Goal: Register for event/course

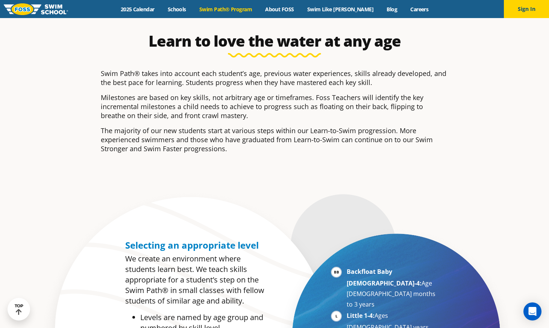
scroll to position [223, 0]
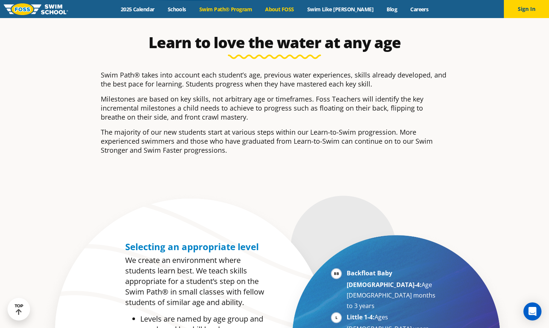
click at [301, 11] on link "About FOSS" at bounding box center [280, 9] width 42 height 7
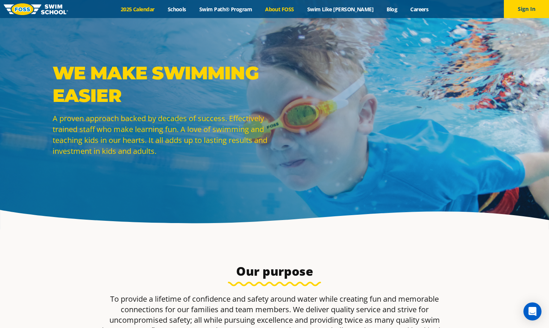
click at [150, 10] on link "2025 Calendar" at bounding box center [137, 9] width 47 height 7
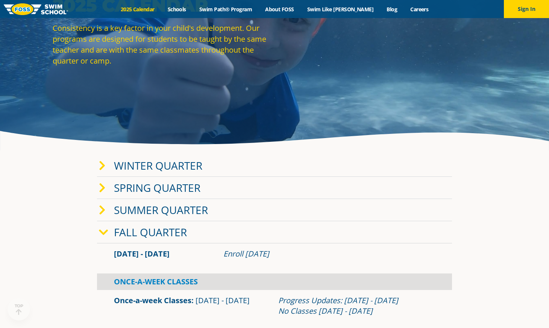
scroll to position [83, 0]
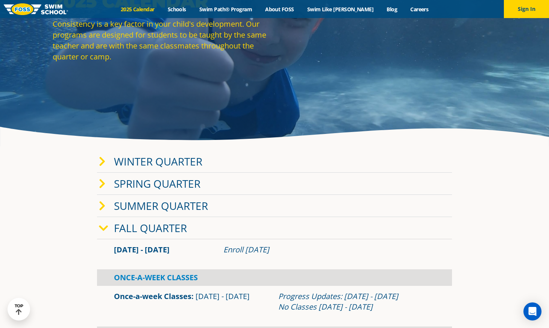
click at [177, 229] on link "Fall Quarter" at bounding box center [150, 228] width 73 height 14
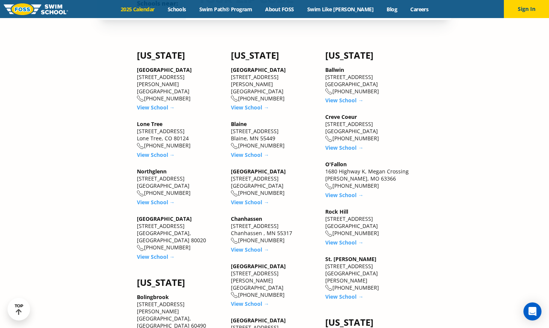
scroll to position [523, 0]
click at [251, 198] on link "View School →" at bounding box center [250, 201] width 38 height 7
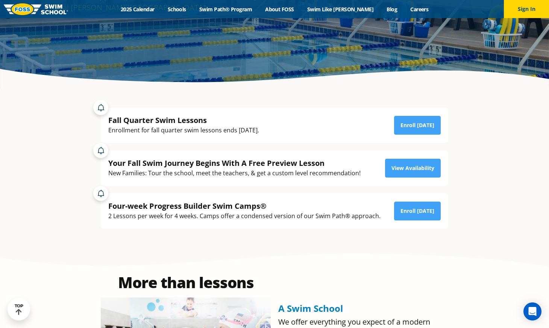
scroll to position [142, 0]
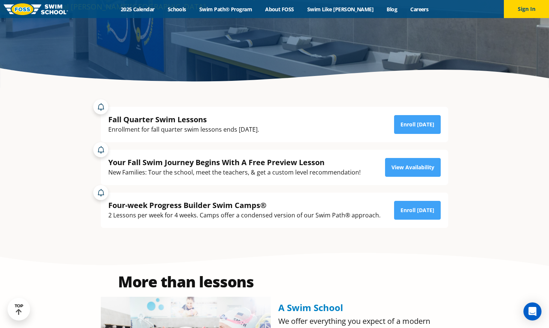
click at [134, 121] on div "Fall Quarter Swim Lessons" at bounding box center [183, 119] width 151 height 10
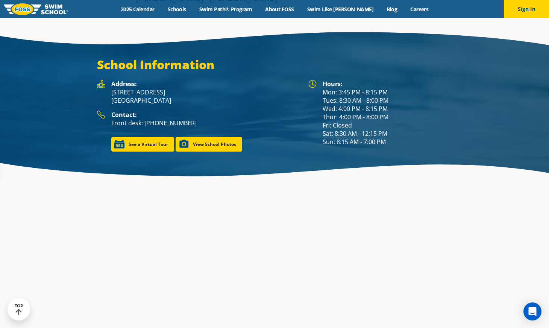
scroll to position [1082, 0]
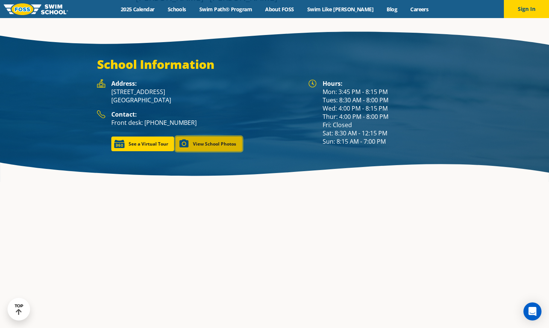
click at [207, 136] on link "View School Photos" at bounding box center [209, 143] width 67 height 15
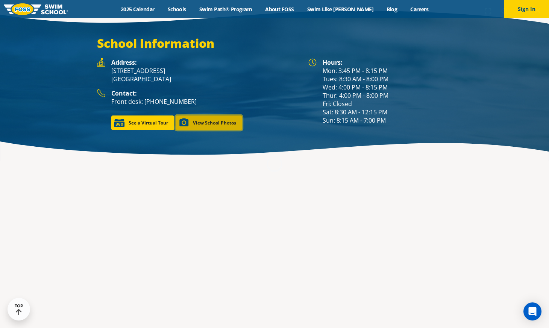
scroll to position [1071, 0]
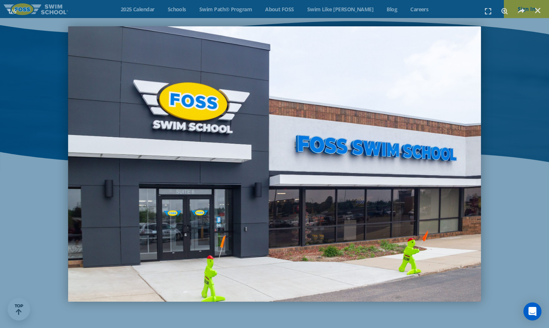
click at [441, 165] on img "1 / 6" at bounding box center [274, 163] width 413 height 275
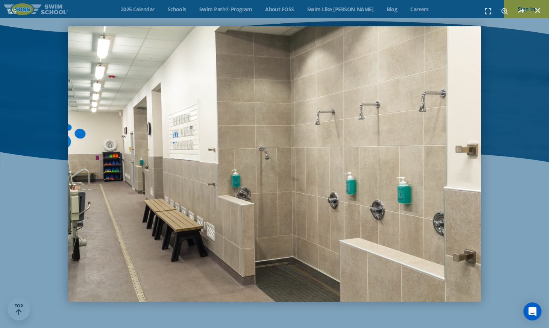
click at [461, 162] on img "6 / 6" at bounding box center [274, 163] width 413 height 275
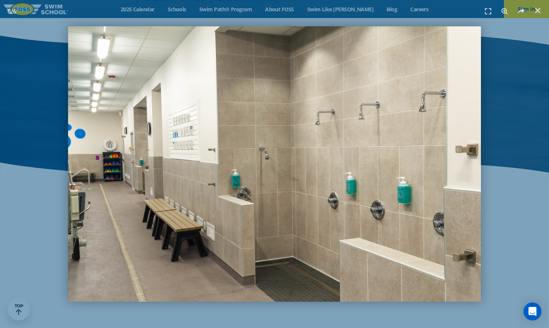
click at [531, 179] on div "6 / 6" at bounding box center [274, 164] width 549 height 328
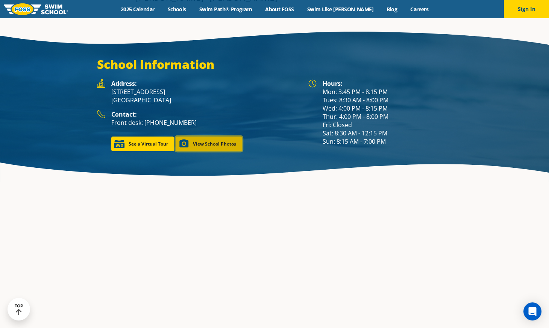
scroll to position [1071, 0]
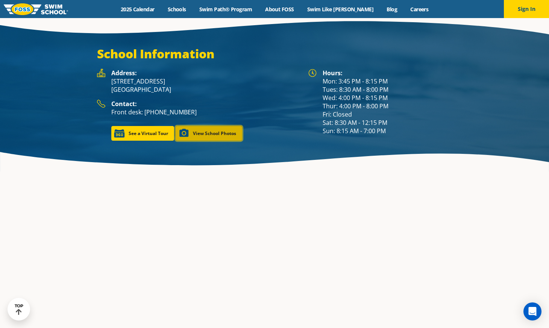
click at [209, 126] on link "View School Photos" at bounding box center [209, 133] width 67 height 15
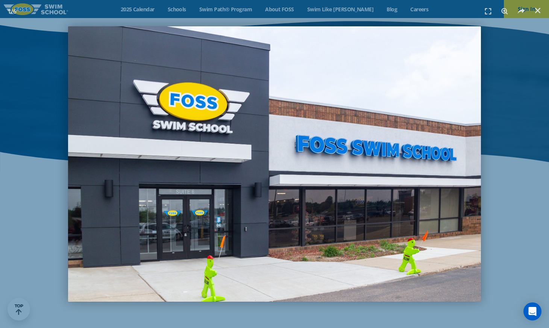
click at [443, 183] on img "1 / 6" at bounding box center [274, 163] width 413 height 275
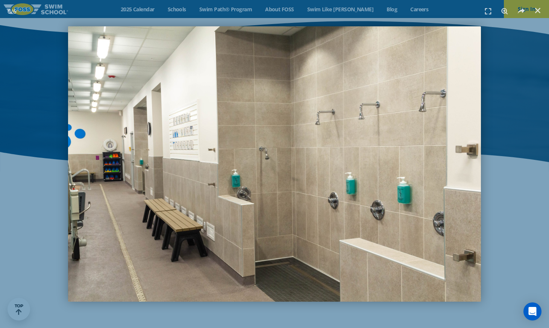
click at [443, 183] on img "6 / 6" at bounding box center [274, 163] width 413 height 275
click at [361, 176] on div at bounding box center [274, 164] width 549 height 328
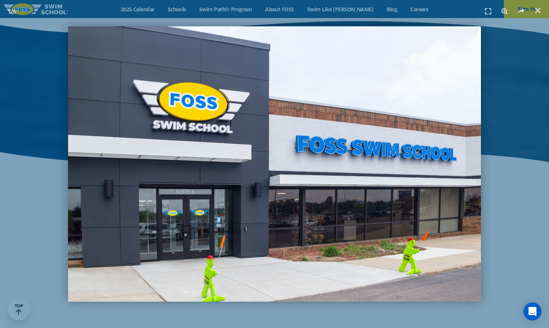
scroll to position [1082, 0]
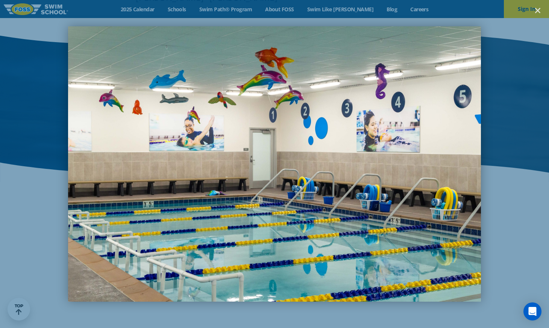
scroll to position [1071, 0]
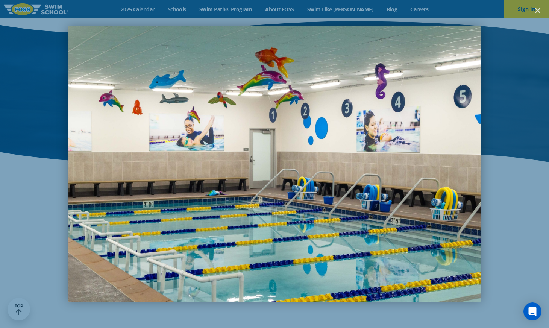
click at [353, 176] on img "2 / 6" at bounding box center [274, 163] width 413 height 275
click at [388, 172] on img "2 / 6" at bounding box center [274, 163] width 413 height 275
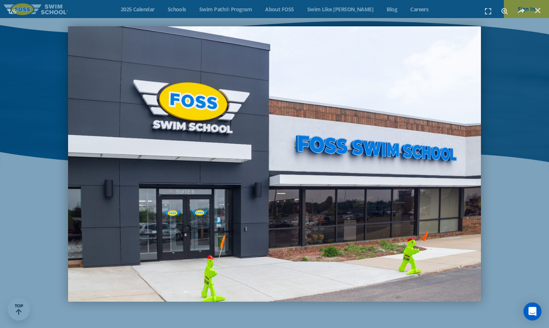
click at [387, 172] on img "1 / 6" at bounding box center [274, 163] width 413 height 275
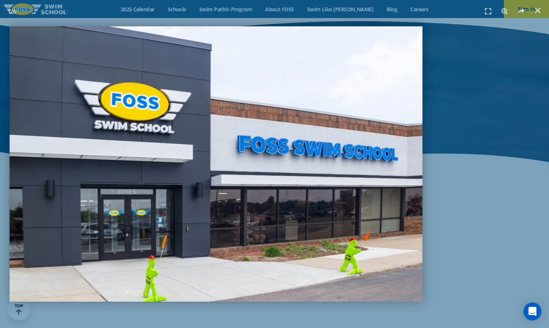
click at [315, 164] on img "1 / 6" at bounding box center [216, 163] width 413 height 275
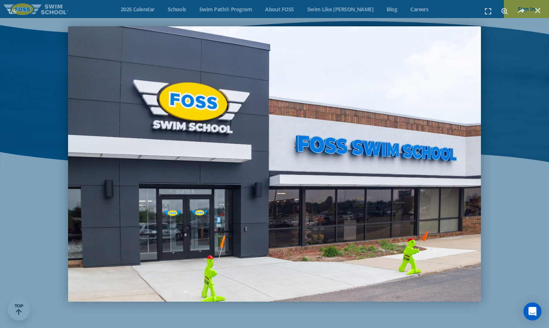
scroll to position [1061, 0]
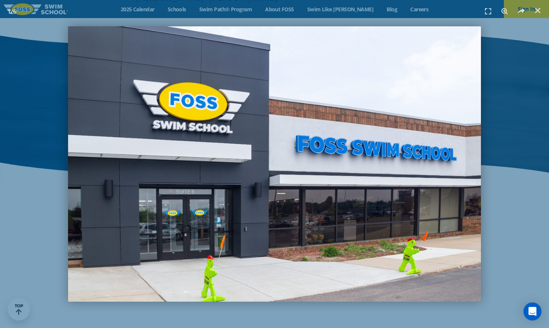
click at [314, 164] on img "1 / 6" at bounding box center [274, 163] width 413 height 275
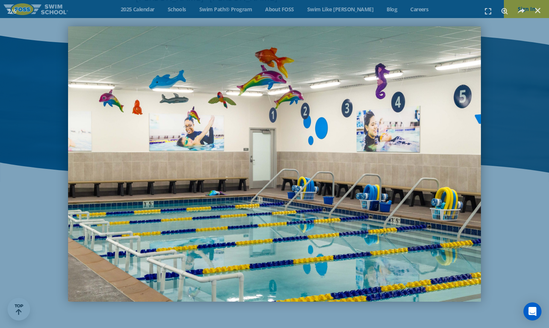
click at [313, 164] on img "2 / 6" at bounding box center [274, 163] width 413 height 275
click at [378, 165] on img "2 / 6" at bounding box center [274, 163] width 413 height 275
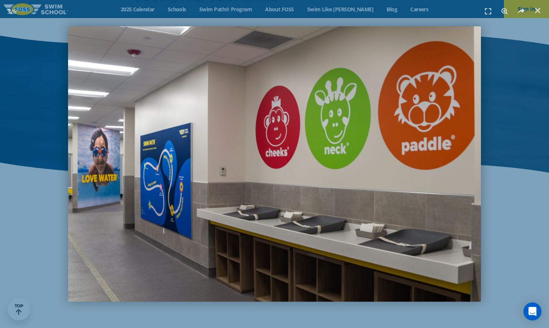
scroll to position [1071, 0]
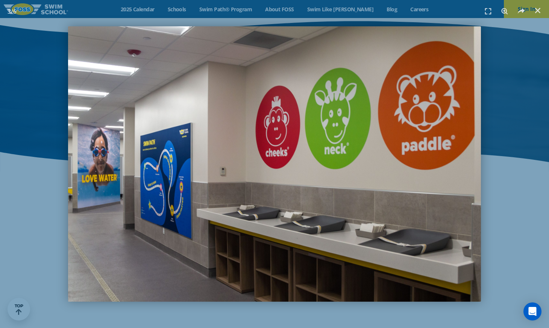
click at [446, 171] on img "3 / 6" at bounding box center [274, 163] width 413 height 275
click at [437, 171] on img "3 / 6" at bounding box center [274, 163] width 413 height 275
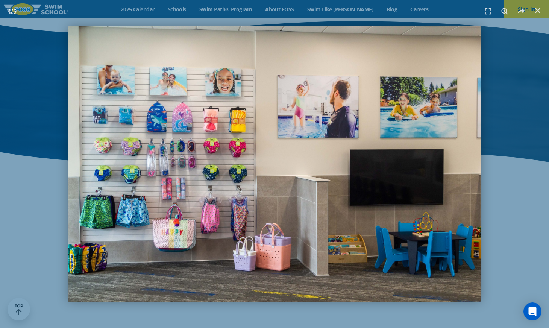
scroll to position [1082, 0]
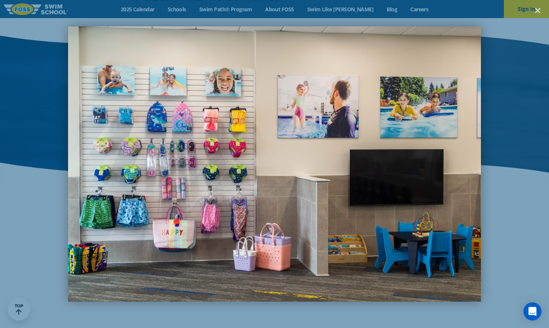
click at [437, 171] on img "4 / 6" at bounding box center [274, 163] width 413 height 275
click at [461, 167] on img "4 / 6" at bounding box center [274, 163] width 413 height 275
click at [480, 167] on img "4 / 6" at bounding box center [274, 163] width 413 height 275
click at [478, 183] on img "4 / 6" at bounding box center [274, 163] width 413 height 275
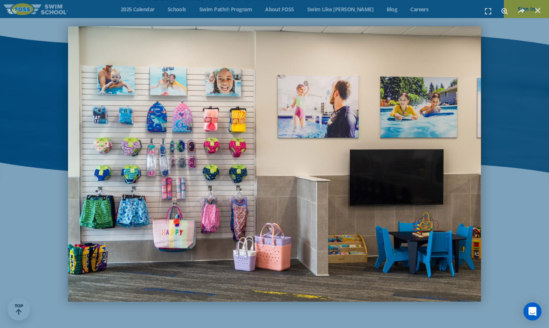
scroll to position [1071, 0]
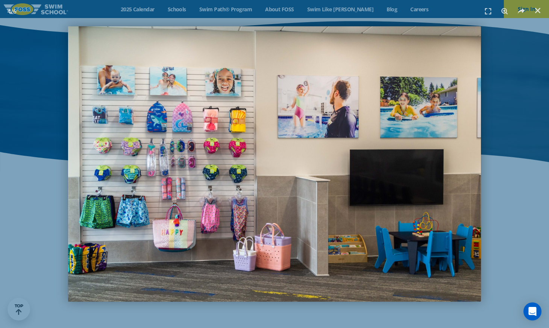
click at [411, 152] on img "4 / 6" at bounding box center [274, 163] width 413 height 275
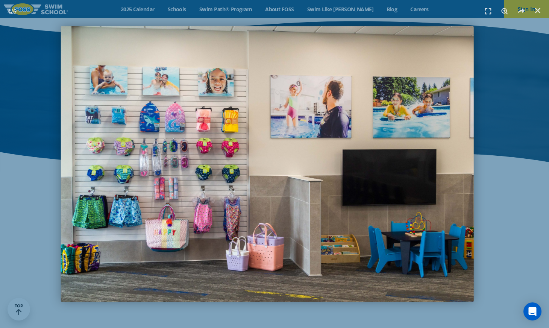
click at [424, 164] on img "4 / 6" at bounding box center [267, 163] width 413 height 275
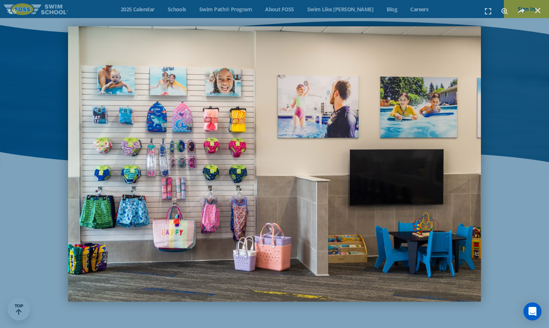
click at [424, 164] on img "4 / 6" at bounding box center [274, 163] width 413 height 275
click at [423, 157] on img "4 / 6" at bounding box center [274, 163] width 413 height 275
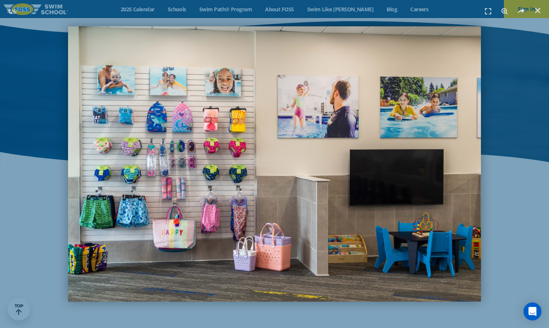
scroll to position [1061, 0]
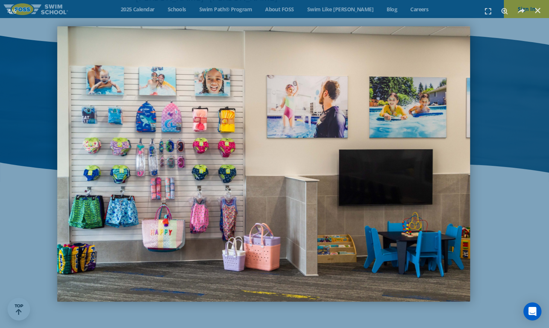
click at [411, 153] on img "4 / 6" at bounding box center [263, 163] width 413 height 275
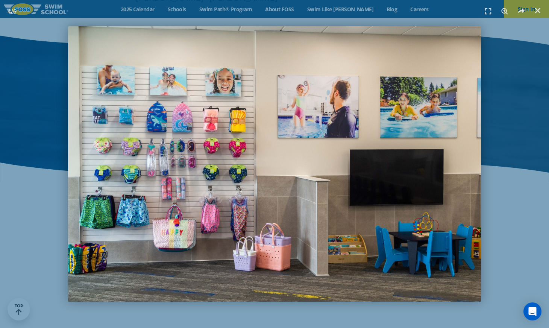
click at [95, 159] on img "4 / 6" at bounding box center [274, 163] width 413 height 275
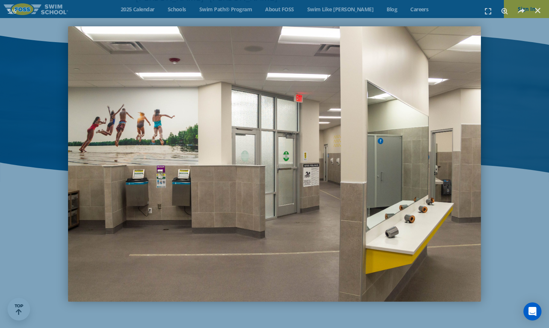
scroll to position [1071, 0]
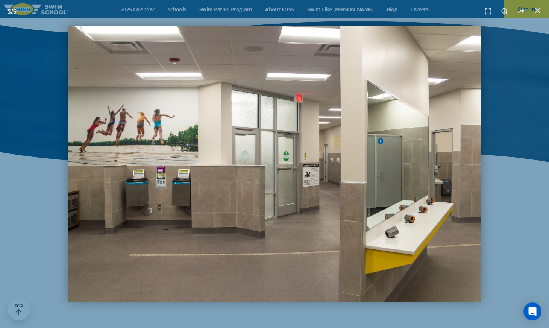
click at [95, 159] on img "5 / 6" at bounding box center [274, 163] width 413 height 275
click at [96, 159] on img "5 / 6" at bounding box center [274, 163] width 413 height 275
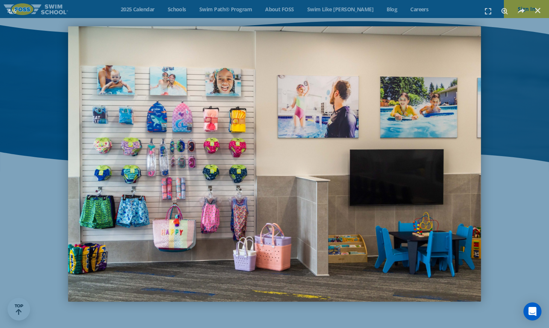
click at [464, 170] on img "4 / 6" at bounding box center [274, 163] width 413 height 275
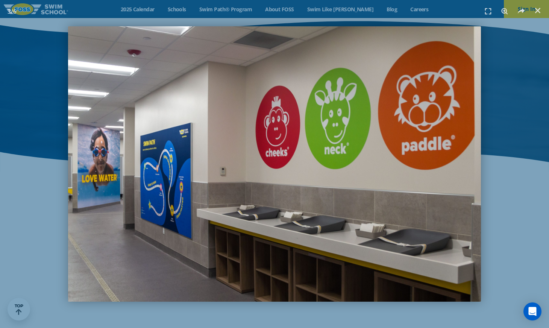
click at [464, 170] on img "3 / 6" at bounding box center [274, 163] width 413 height 275
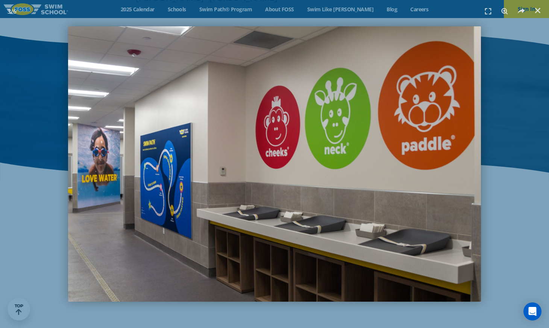
click at [459, 153] on img "3 / 6" at bounding box center [274, 163] width 413 height 275
click at [455, 192] on img "3 / 6" at bounding box center [274, 163] width 413 height 275
click at [456, 223] on img "3 / 6" at bounding box center [274, 163] width 413 height 275
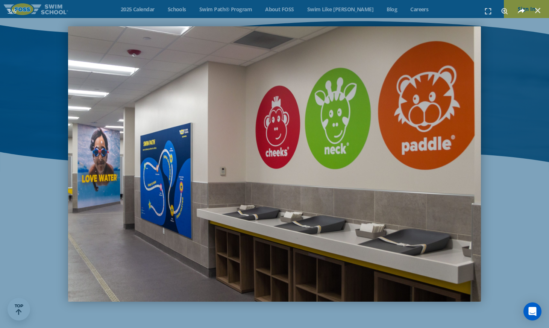
click at [523, 9] on use at bounding box center [521, 10] width 7 height 5
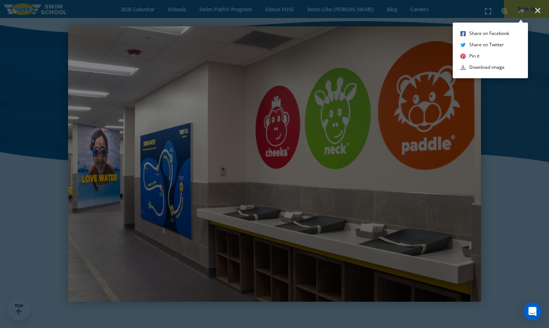
click at [537, 100] on div "Share on Facebook Share on Twitter Pin it Download image" at bounding box center [274, 164] width 549 height 328
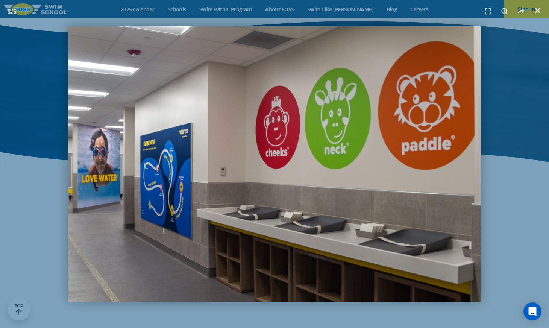
click at [540, 14] on icon "Close (Esc)" at bounding box center [538, 11] width 8 height 8
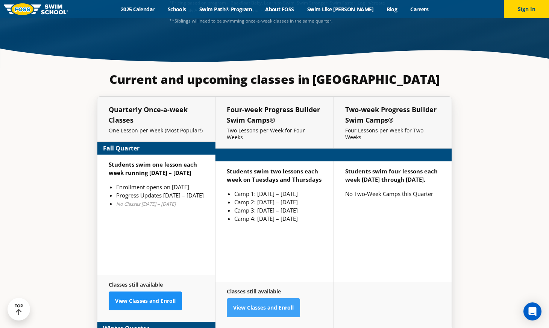
scroll to position [1734, 0]
click at [150, 291] on link "View Classes and Enroll" at bounding box center [145, 300] width 73 height 19
